Goal: Navigation & Orientation: Find specific page/section

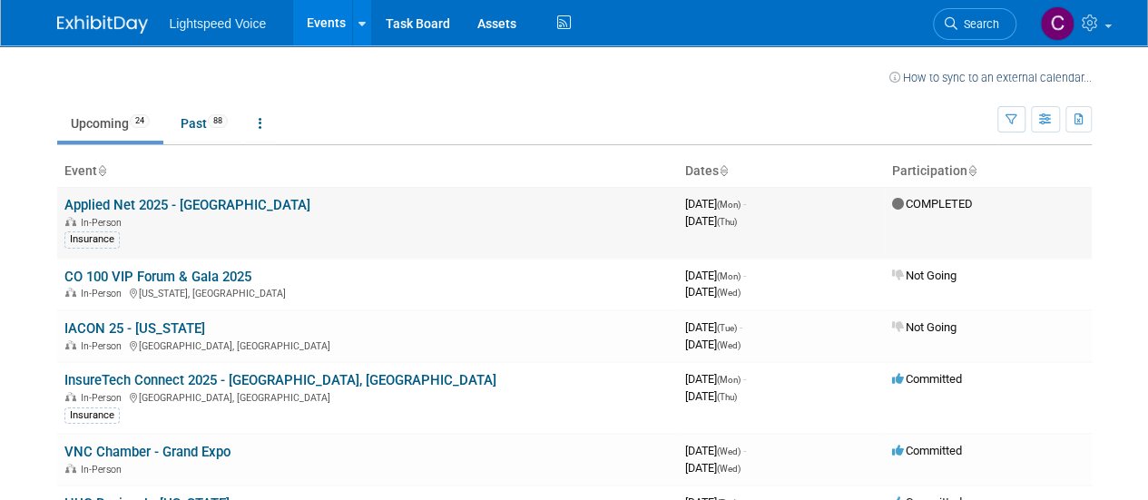
click at [223, 202] on link "Applied Net 2025 - [GEOGRAPHIC_DATA]" at bounding box center [187, 205] width 246 height 16
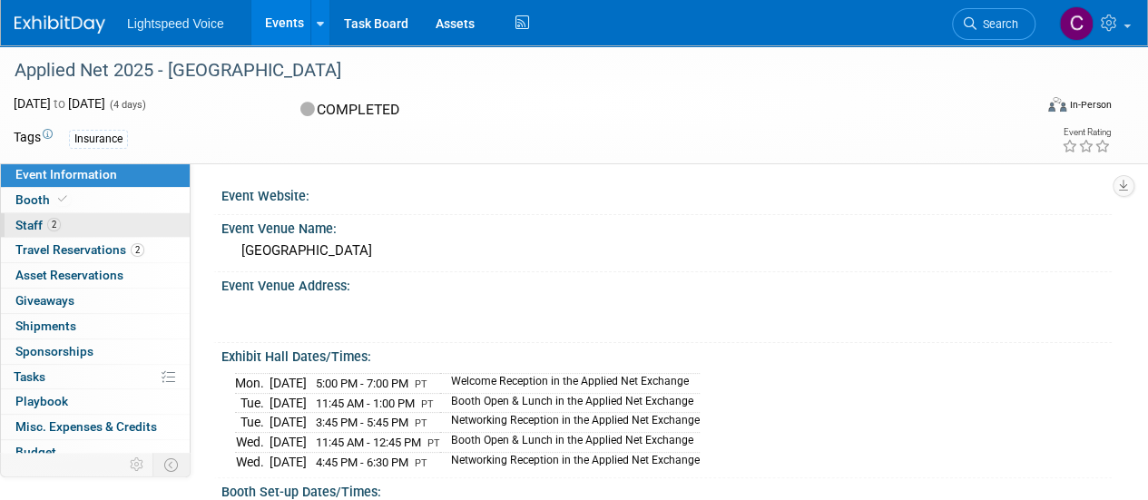
click at [40, 224] on span "Staff 2" at bounding box center [37, 225] width 45 height 15
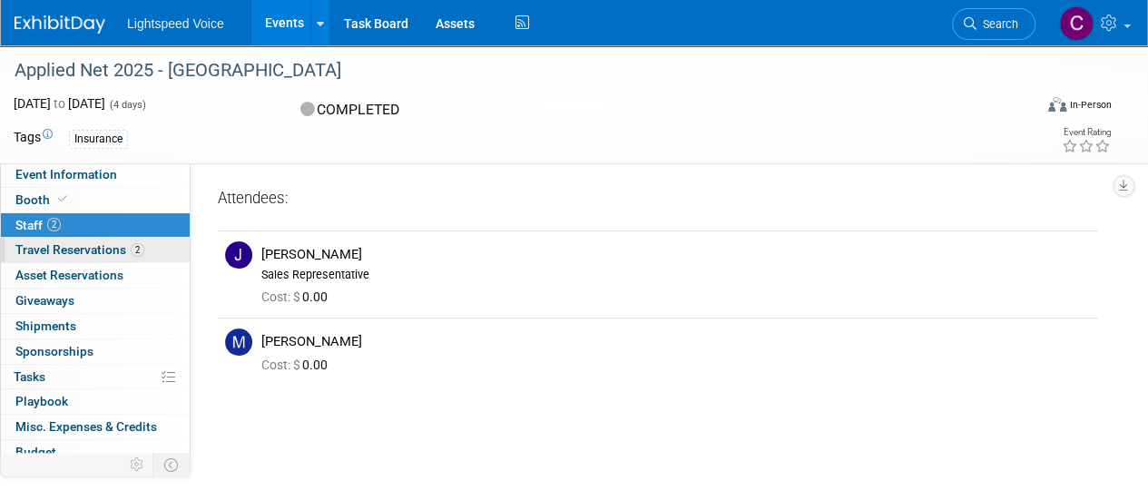
click at [67, 248] on span "Travel Reservations 2" at bounding box center [79, 249] width 129 height 15
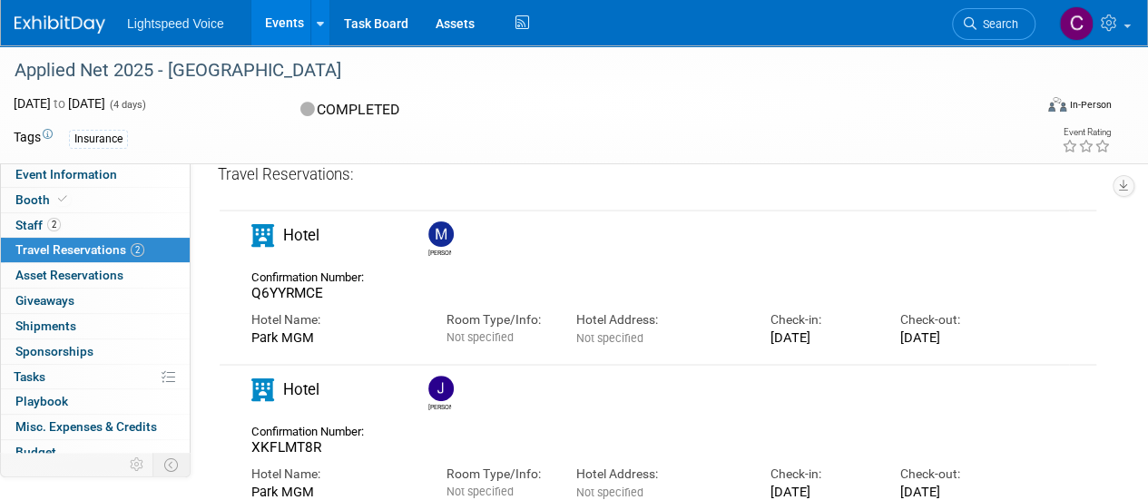
scroll to position [61, 0]
click at [437, 230] on img at bounding box center [440, 234] width 25 height 25
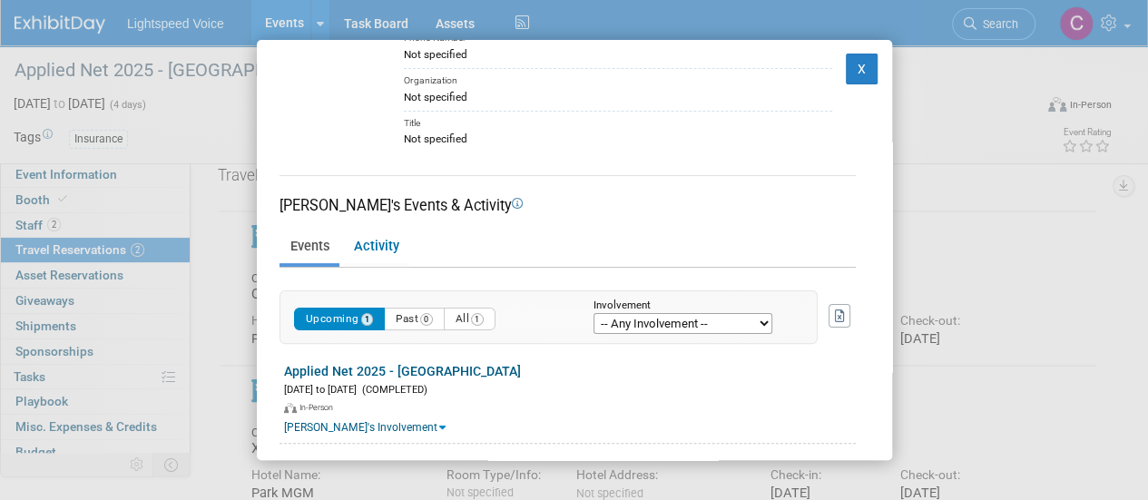
scroll to position [138, 0]
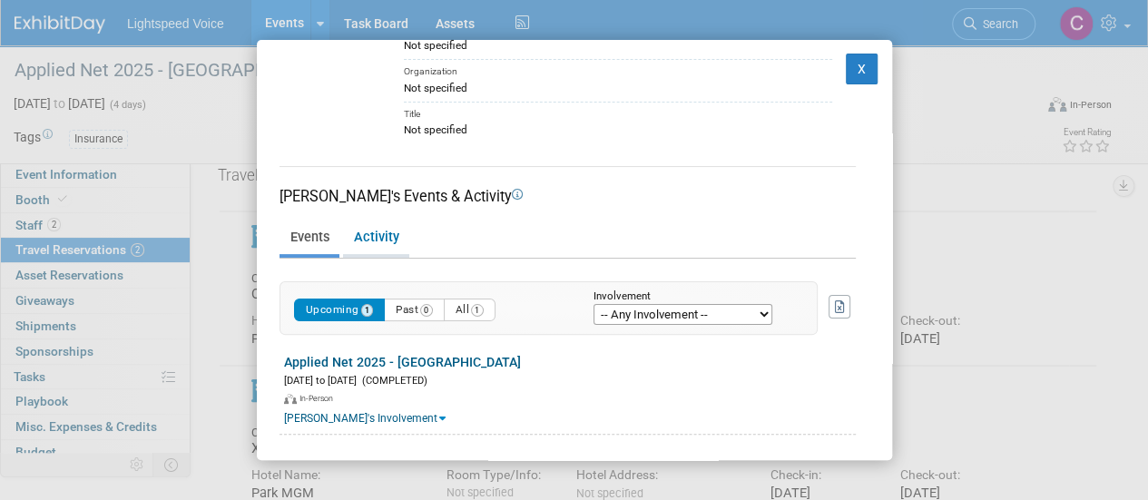
click at [381, 241] on link "Activity" at bounding box center [376, 238] width 66 height 32
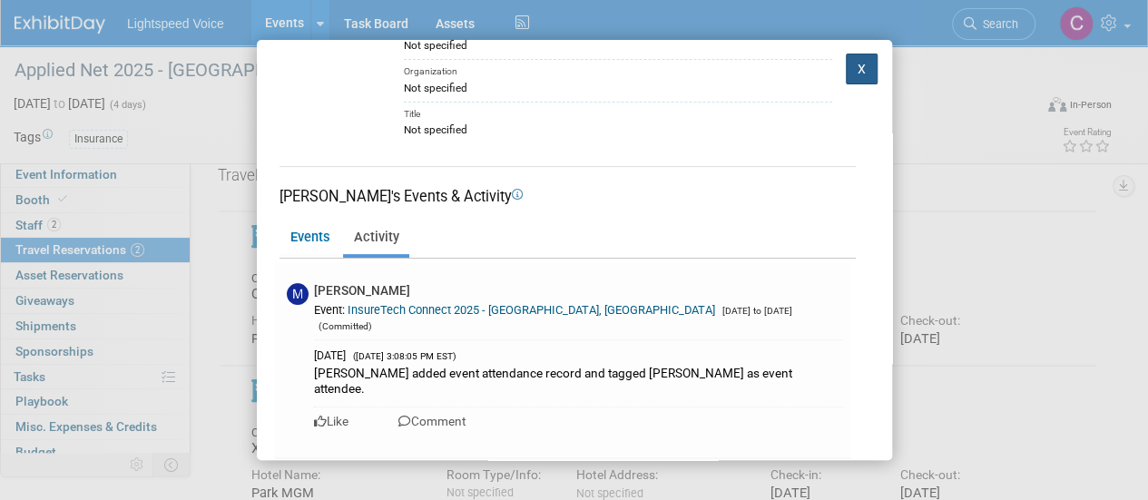
click at [850, 66] on button "X" at bounding box center [862, 69] width 33 height 31
